Goal: Navigation & Orientation: Find specific page/section

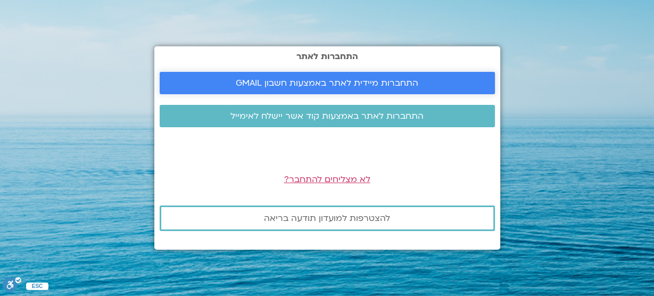
click at [359, 85] on span "התחברות מיידית לאתר באמצעות חשבון GMAIL" at bounding box center [327, 83] width 183 height 10
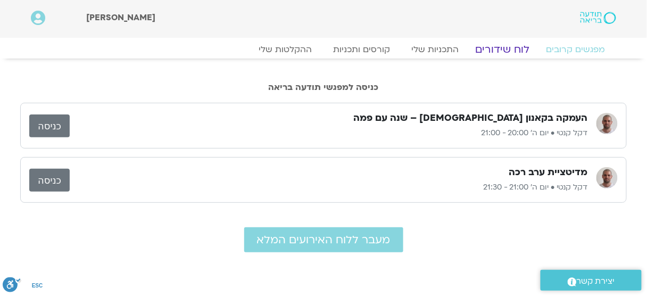
click at [495, 50] on link "לוח שידורים" at bounding box center [503, 49] width 80 height 13
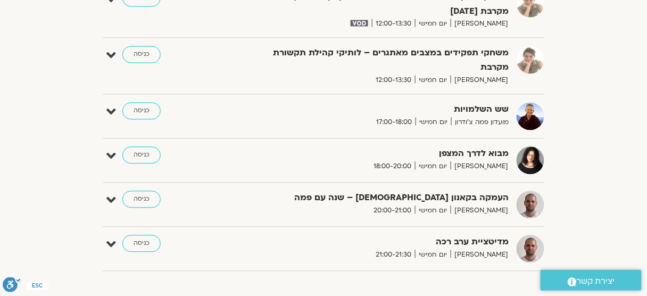
scroll to position [499, 0]
